Goal: Information Seeking & Learning: Learn about a topic

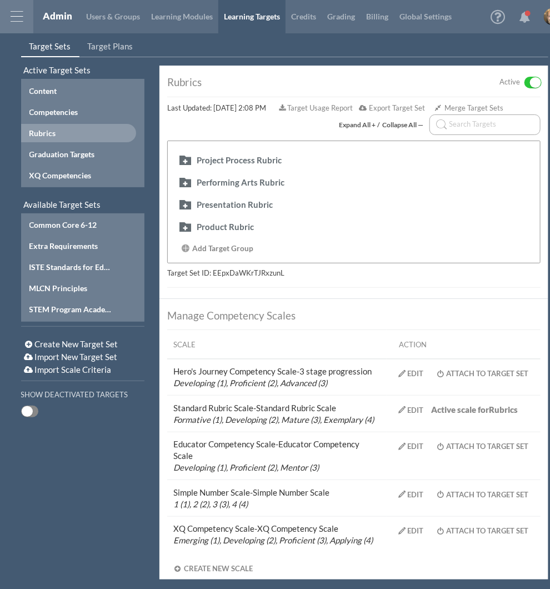
scroll to position [3, 0]
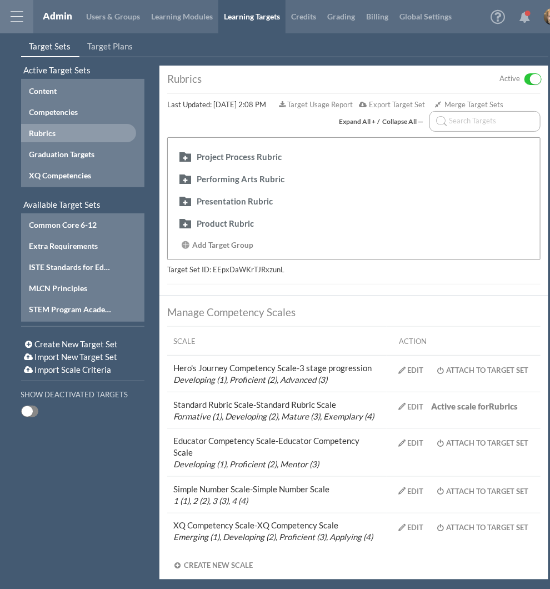
click at [25, 22] on div at bounding box center [16, 16] width 33 height 33
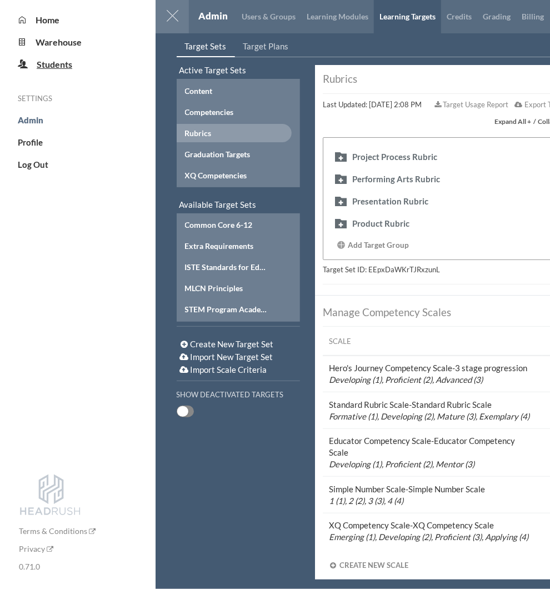
click at [43, 66] on span "Students" at bounding box center [55, 64] width 36 height 11
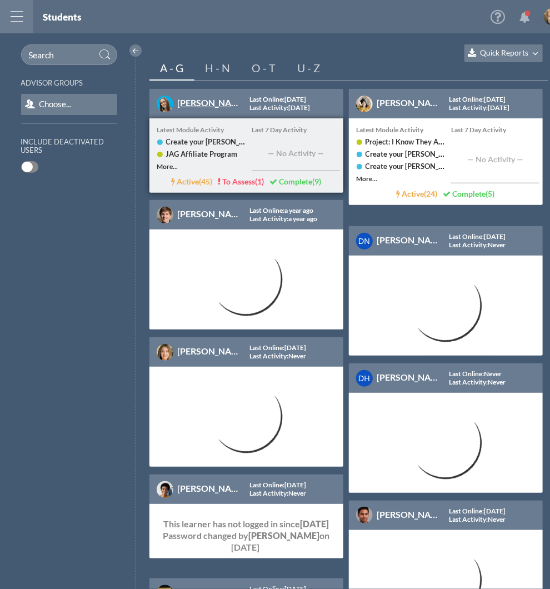
click at [205, 98] on link "[PERSON_NAME]" at bounding box center [213, 102] width 70 height 11
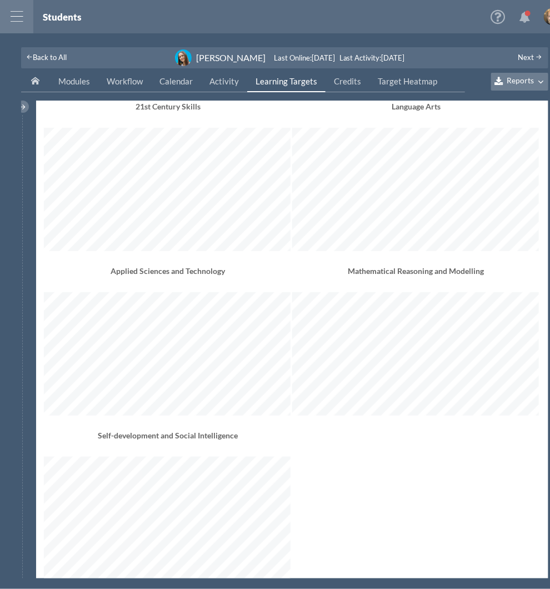
scroll to position [141, 0]
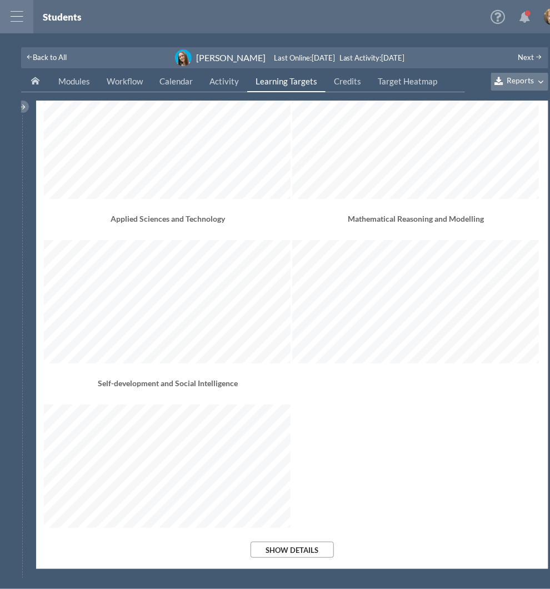
click at [318, 540] on div "21st Century Skills Language Arts Applied Sciences and Technology Mathematical …" at bounding box center [292, 295] width 497 height 494
click at [300, 551] on button "Show Details" at bounding box center [292, 550] width 83 height 16
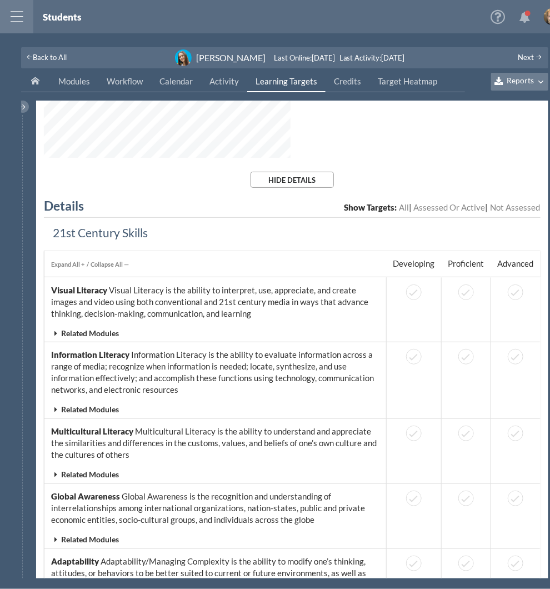
scroll to position [445, 0]
